Goal: Register for event/course

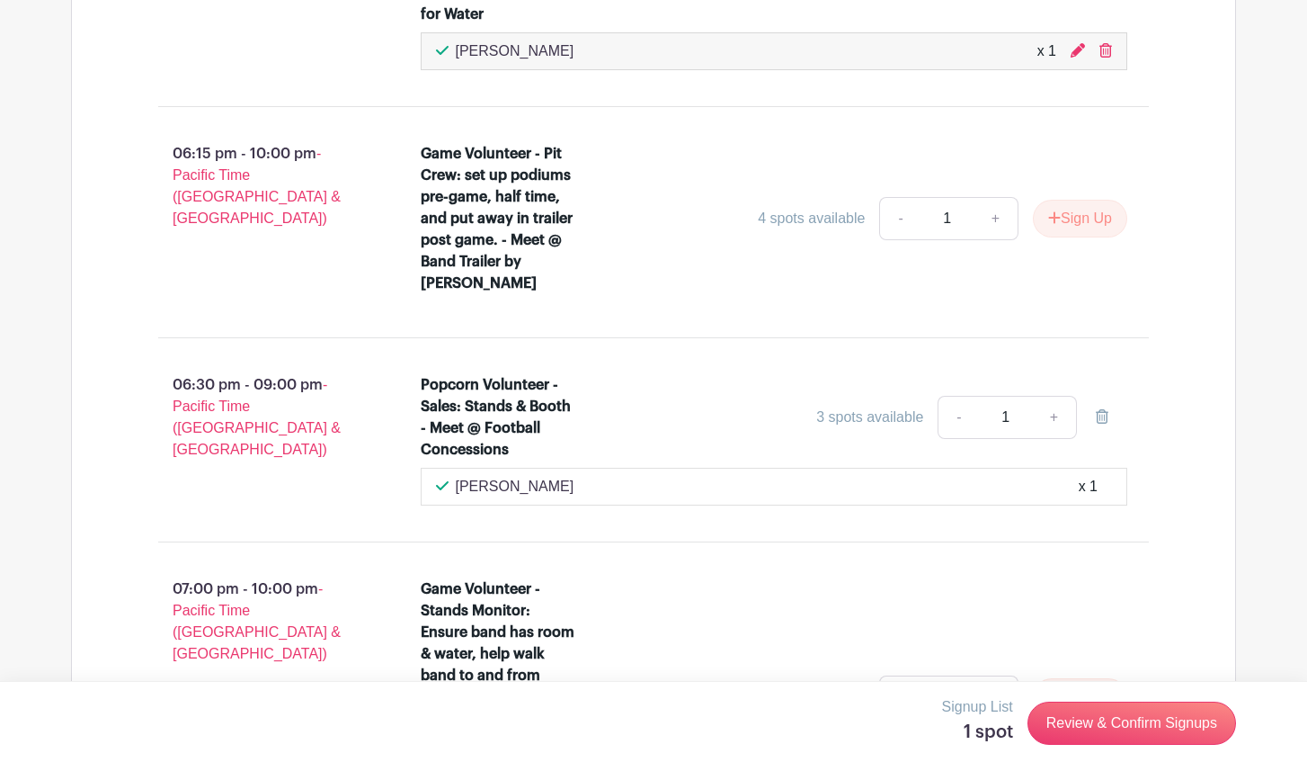
scroll to position [3358, 0]
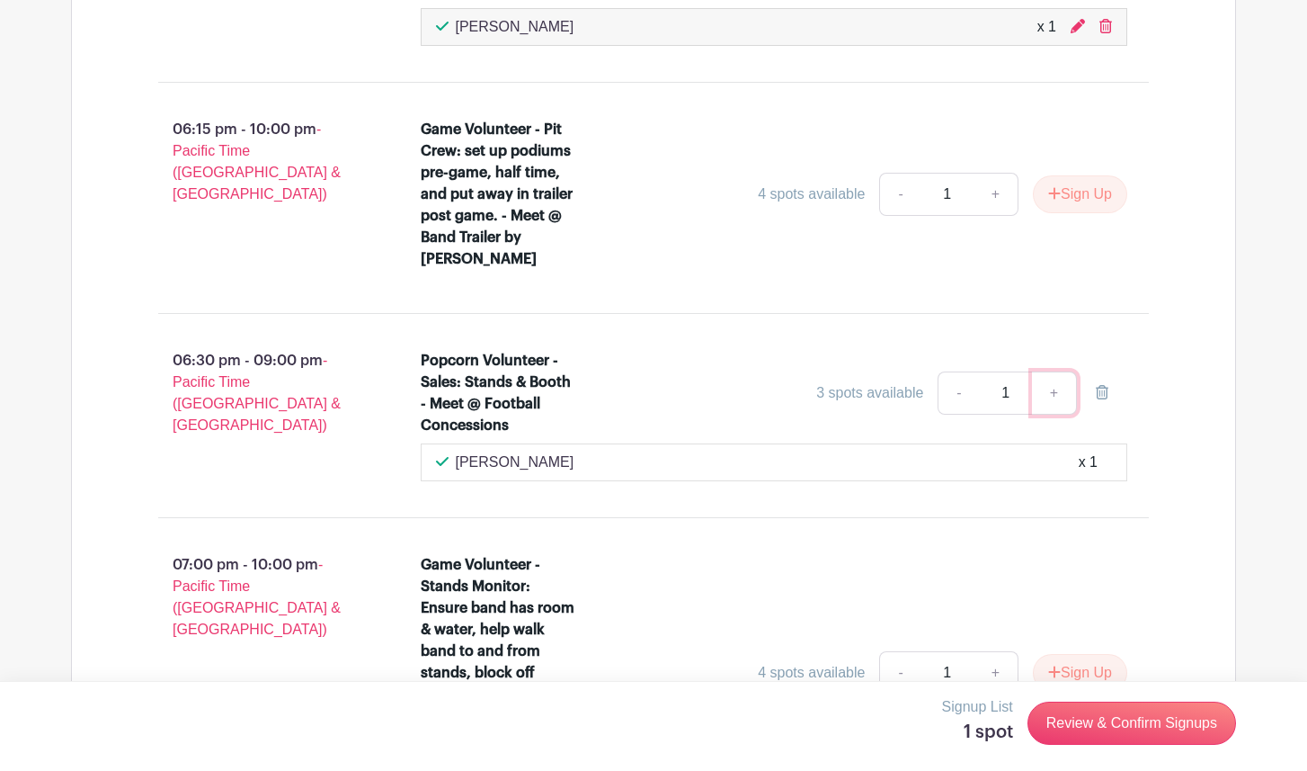
click at [1058, 371] on link "+" at bounding box center [1054, 392] width 45 height 43
type input "2"
click at [956, 371] on link "-" at bounding box center [958, 392] width 41 height 43
type input "1"
click at [1094, 727] on link "Review & Confirm Signups" at bounding box center [1132, 722] width 209 height 43
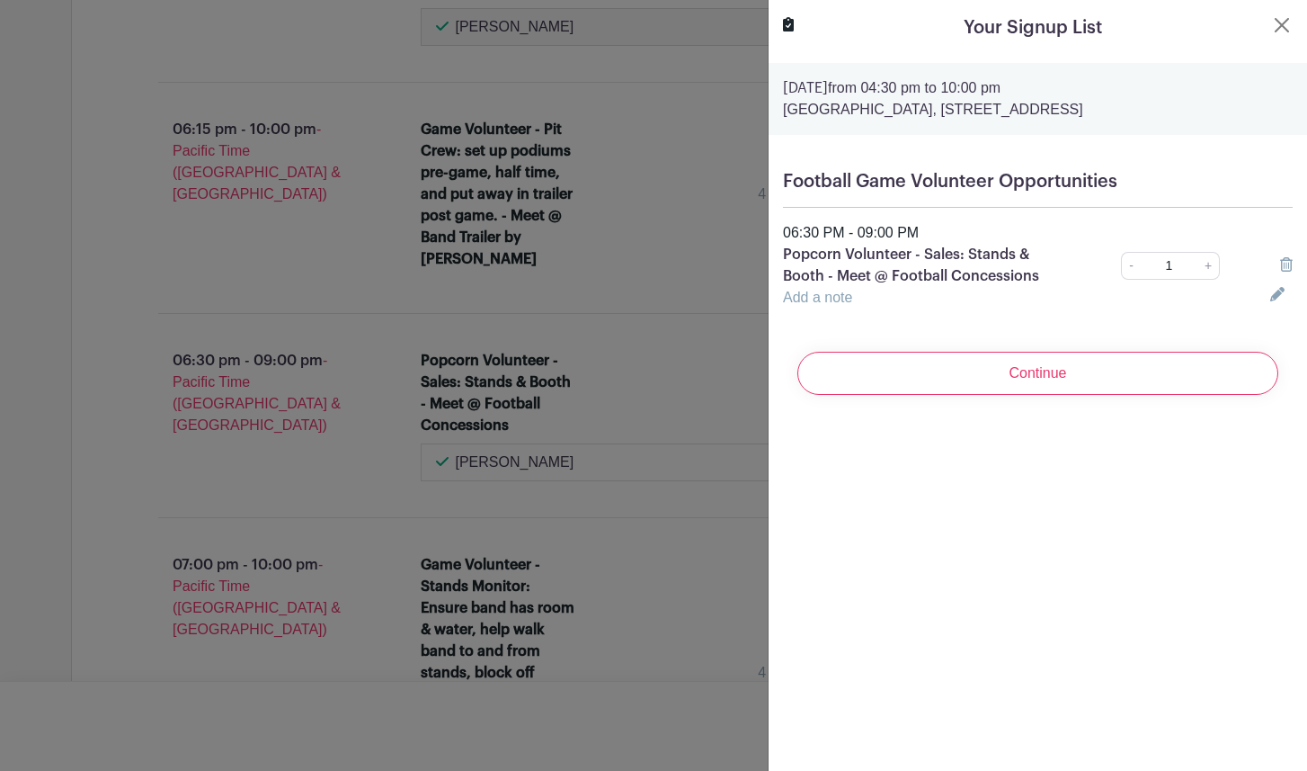
click at [841, 302] on link "Add a note" at bounding box center [817, 297] width 69 height 15
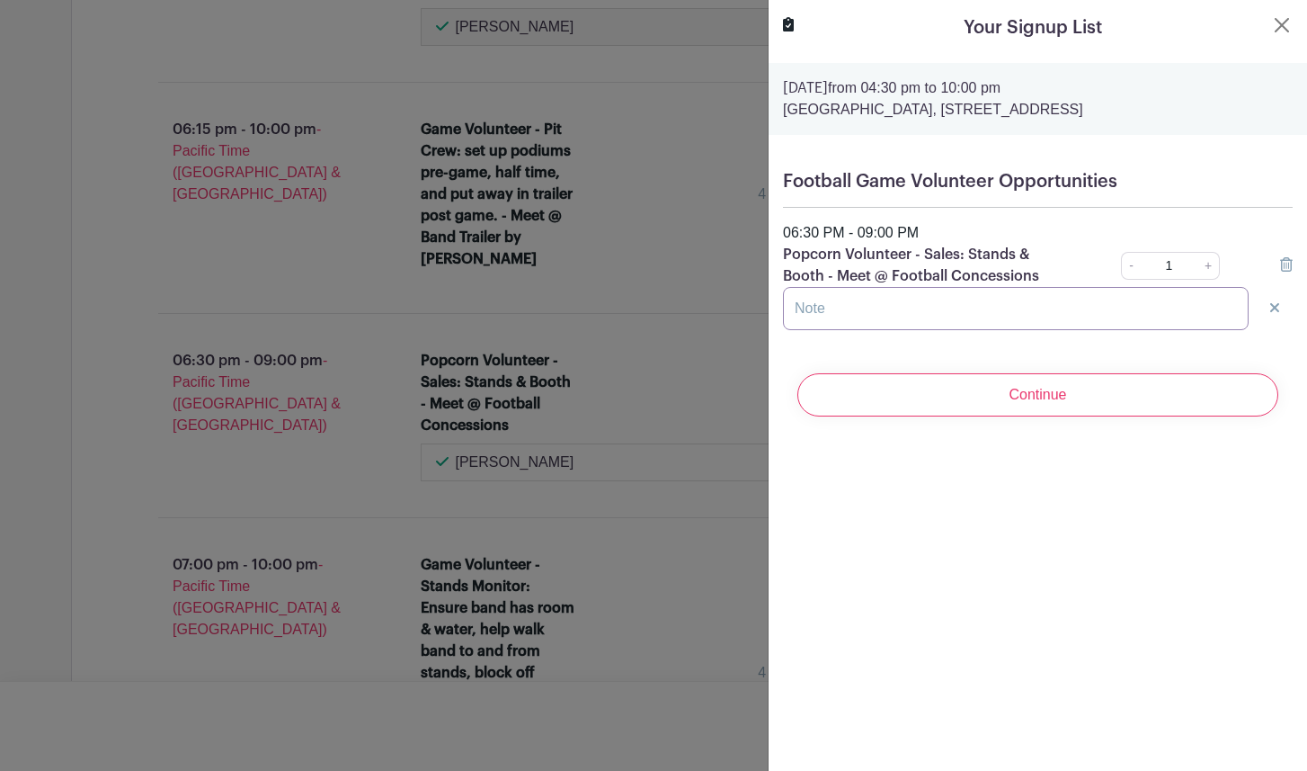
click at [841, 302] on input "text" at bounding box center [1016, 308] width 466 height 43
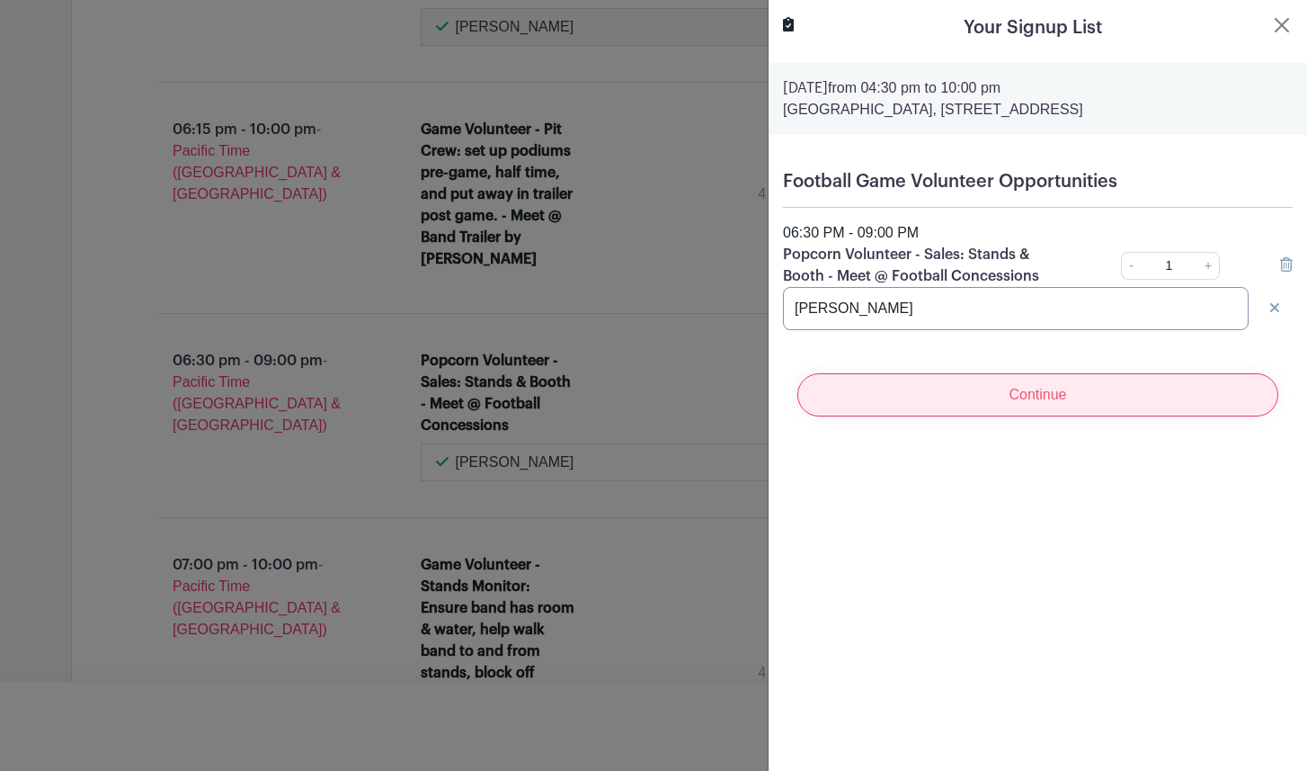
type input "[PERSON_NAME]"
click at [1058, 404] on input "Continue" at bounding box center [1038, 394] width 481 height 43
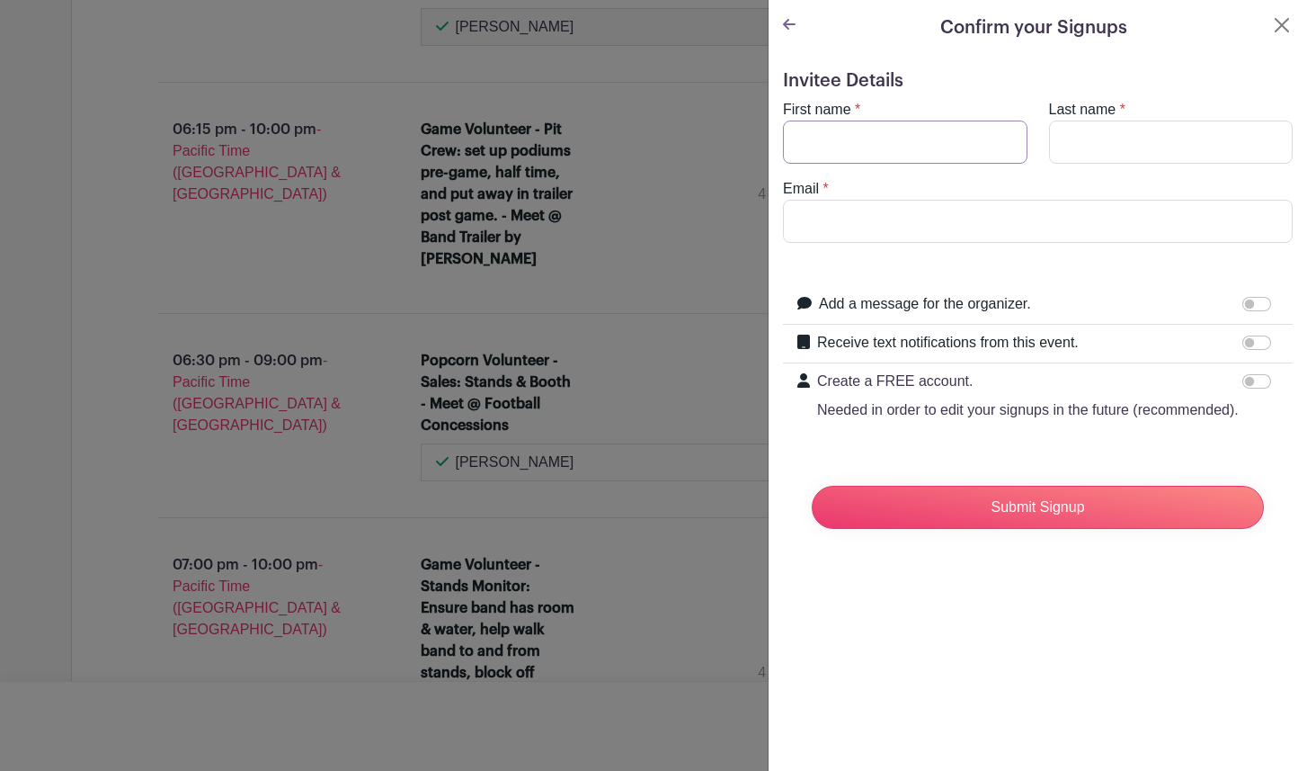
click at [940, 141] on input "First name" at bounding box center [905, 141] width 245 height 43
type input "Vy"
type input "[PERSON_NAME]"
click at [825, 231] on input "Email" at bounding box center [1038, 221] width 510 height 43
type input "[EMAIL_ADDRESS][DOMAIN_NAME]"
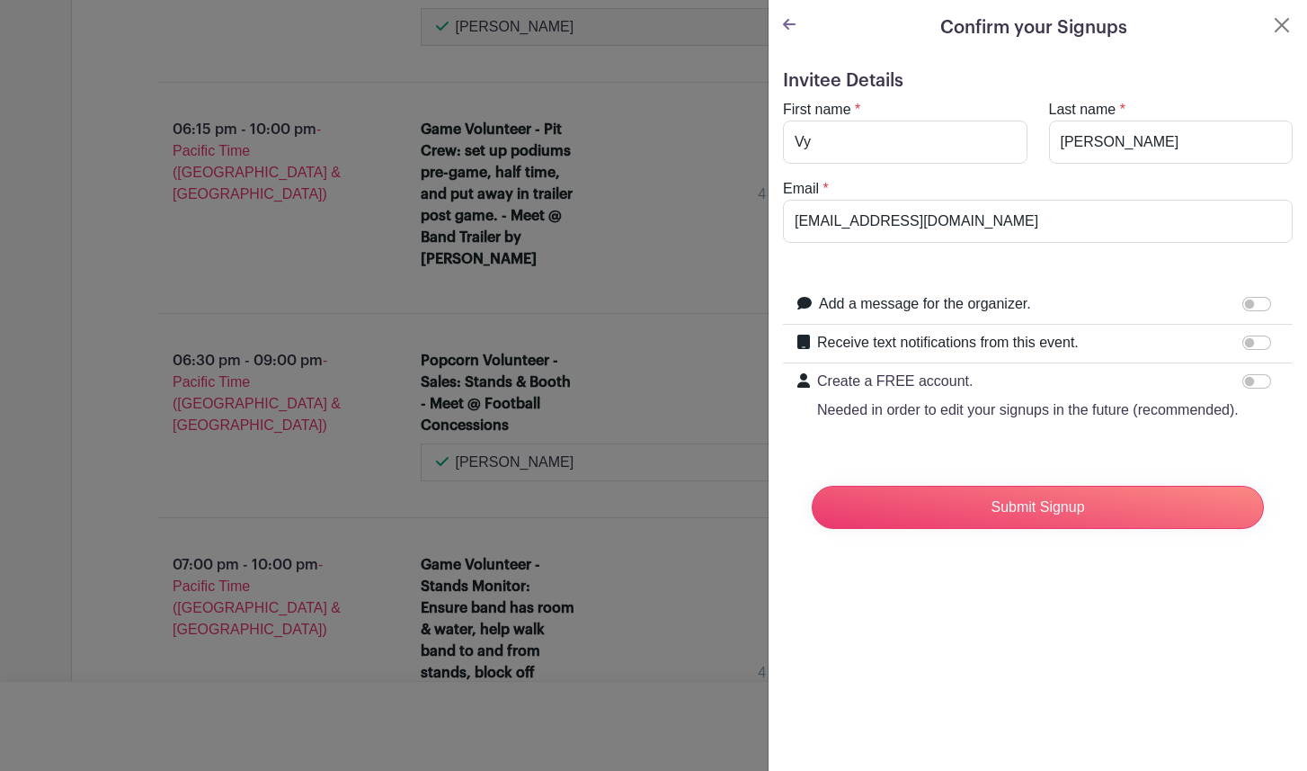
click at [1014, 460] on form "Invitee Details First name * Vy Last name * [PERSON_NAME] Email * [EMAIL_ADDRES…" at bounding box center [1038, 306] width 510 height 473
click at [1027, 513] on input "Submit Signup" at bounding box center [1038, 507] width 452 height 43
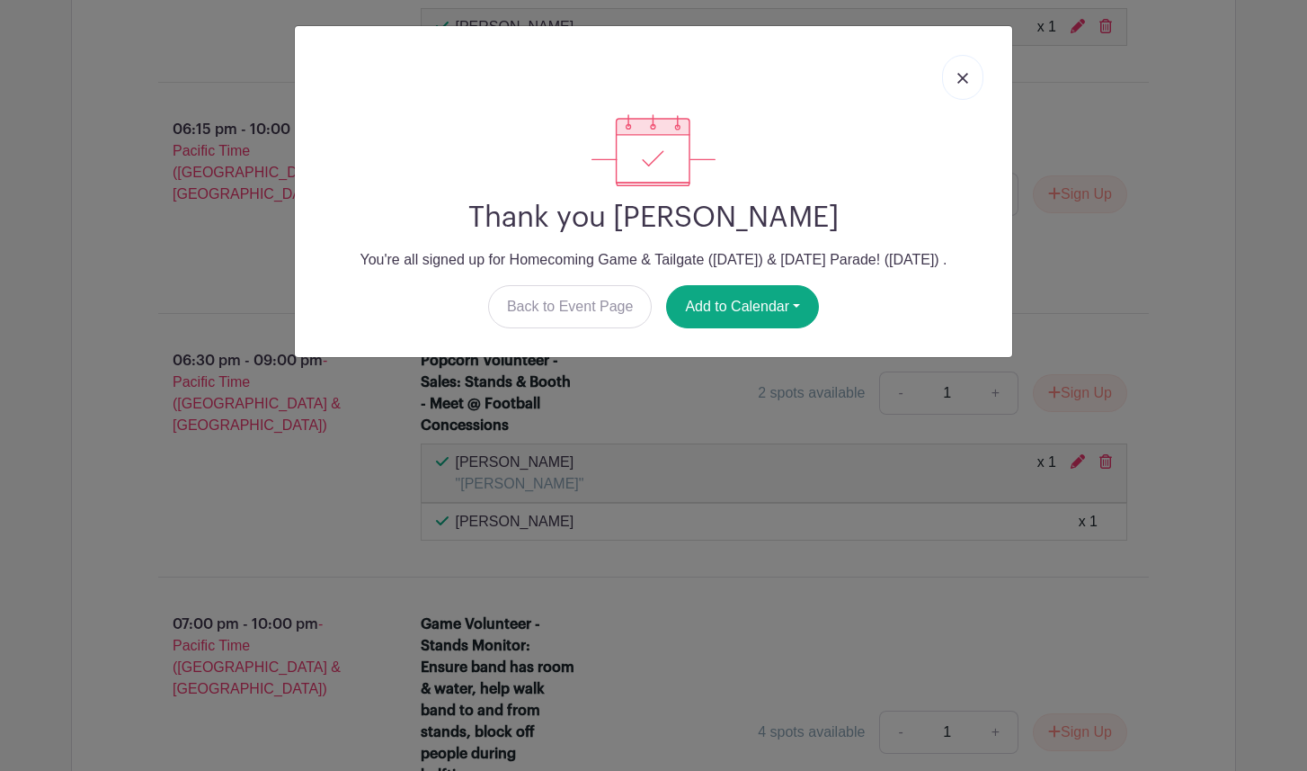
click at [964, 70] on link at bounding box center [962, 77] width 41 height 45
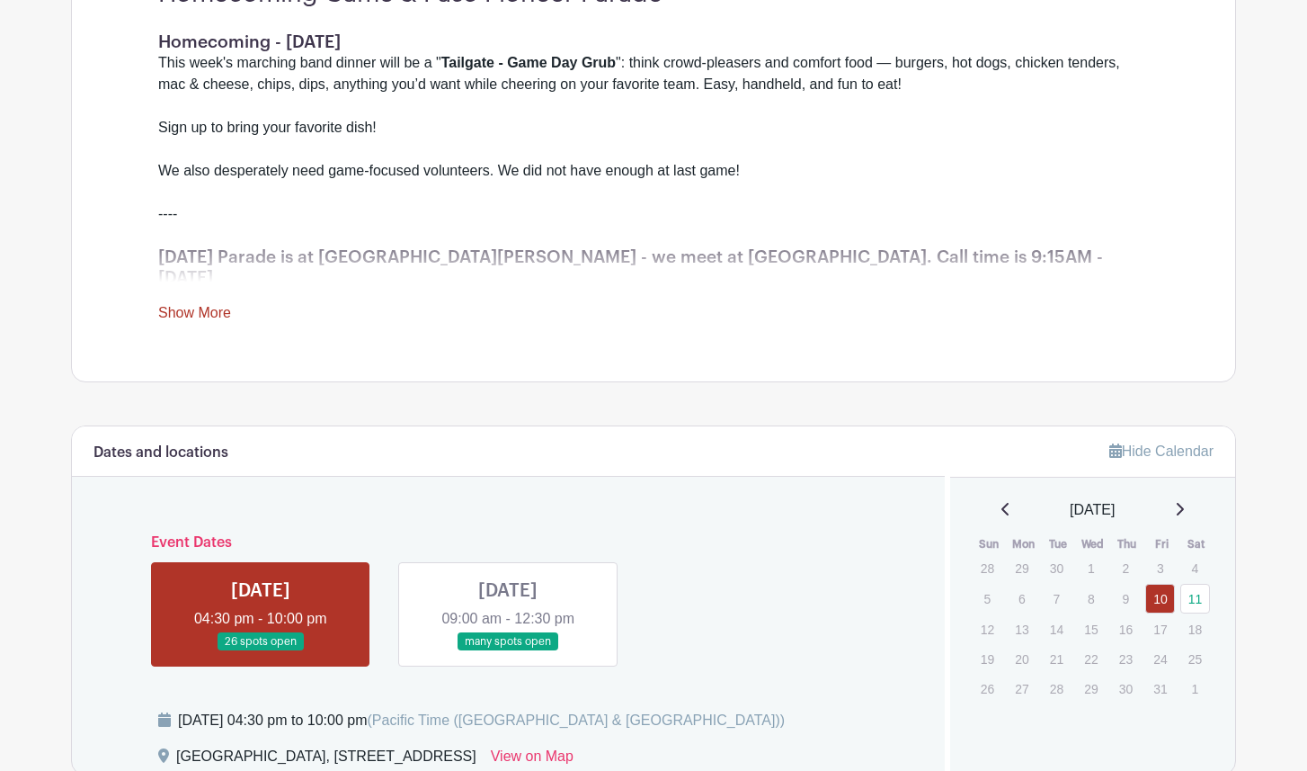
scroll to position [552, 0]
